Goal: Share content

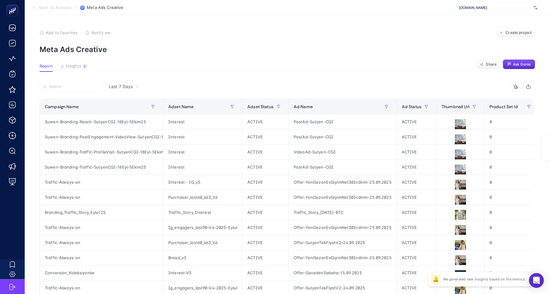
drag, startPoint x: 0, startPoint y: 0, endPoint x: 270, endPoint y: 36, distance: 272.4
click at [270, 36] on div "Add to favorites false Notify me Create project" at bounding box center [286, 33] width 495 height 10
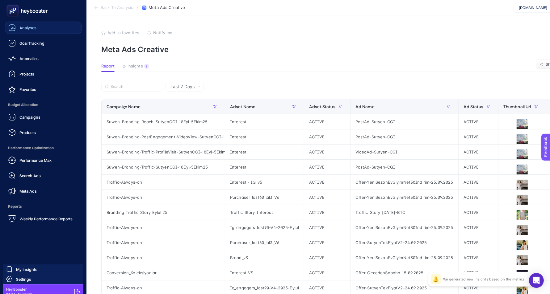
click at [48, 32] on link "Analyses" at bounding box center [43, 28] width 77 height 12
click at [15, 29] on icon at bounding box center [12, 28] width 6 height 6
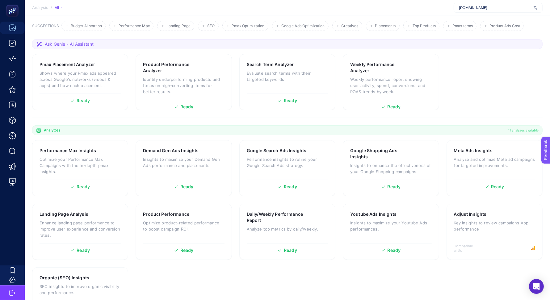
scroll to position [97, 0]
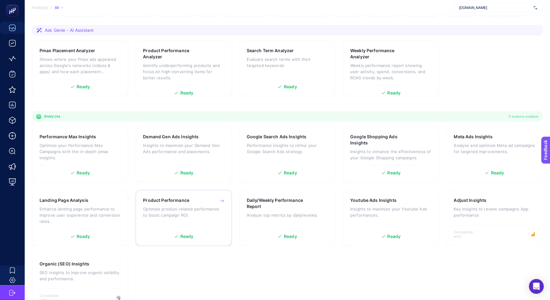
click at [207, 206] on p "Optimize product-related performance to boost campaign ROI." at bounding box center [183, 212] width 81 height 12
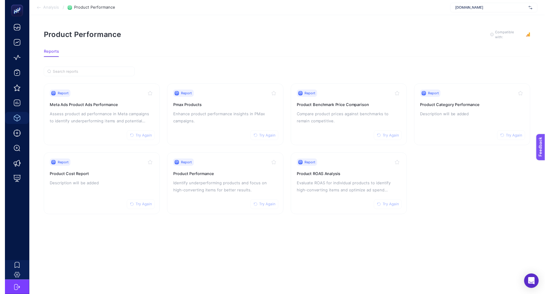
scroll to position [6, 0]
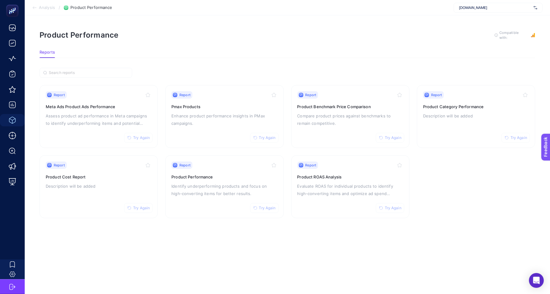
click at [231, 50] on section "Reports" at bounding box center [286, 54] width 495 height 8
click at [219, 189] on p "Identify underperforming products and focus on high-converting items for better…" at bounding box center [224, 190] width 106 height 15
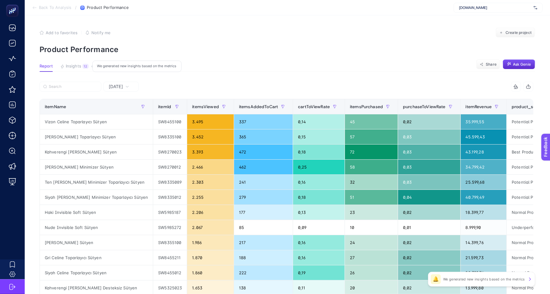
click at [66, 70] on button "Insights 12 We generated new insights based on the metrics" at bounding box center [74, 68] width 28 height 8
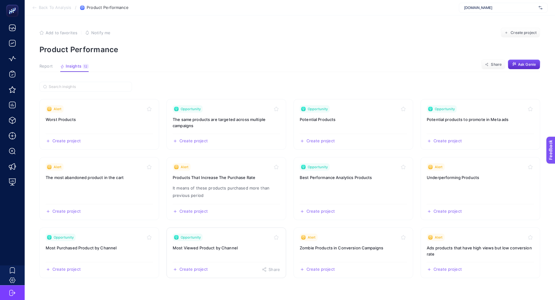
click at [231, 256] on link "Opportunity Most Viewed Product by Channel Create project Share" at bounding box center [227, 252] width 120 height 51
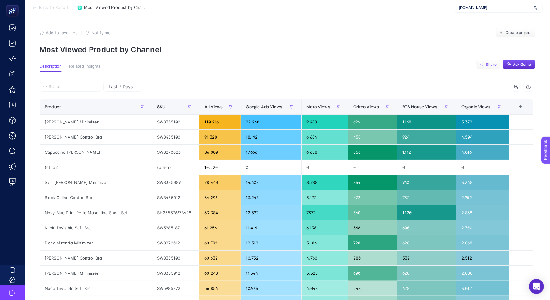
click at [491, 64] on span "Share" at bounding box center [490, 64] width 11 height 5
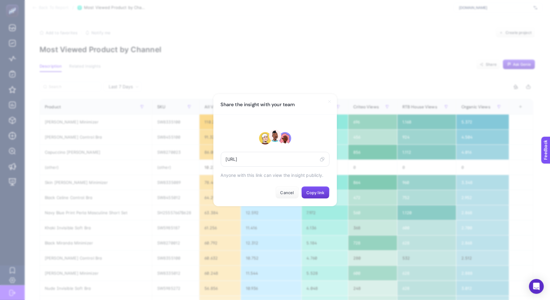
click at [309, 192] on span "Copy link" at bounding box center [315, 192] width 18 height 5
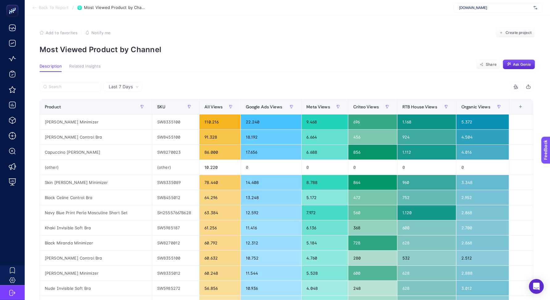
click at [300, 22] on article "Add to favorites false Notify me Create project Most Viewed Product by Channel …" at bounding box center [287, 255] width 525 height 481
